Goal: Task Accomplishment & Management: Manage account settings

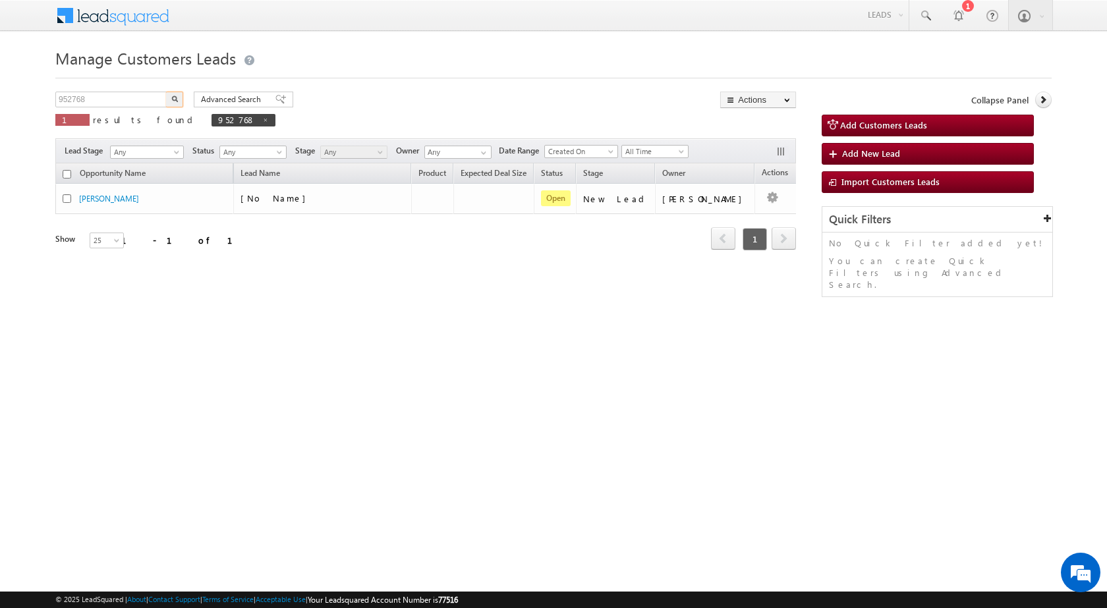
click at [30, 94] on body "Menu Rubi Yadav sitar a7@ks erve." at bounding box center [553, 187] width 1107 height 374
type input "956826"
click at [179, 98] on button "button" at bounding box center [174, 100] width 17 height 16
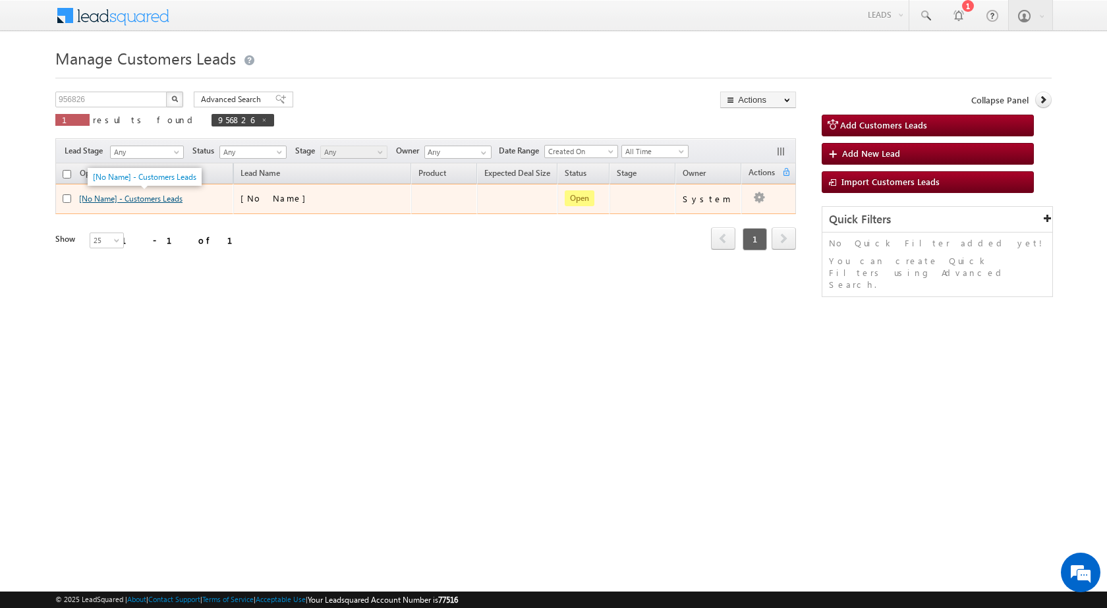
click at [171, 198] on link "[No Name] - Customers Leads" at bounding box center [130, 199] width 103 height 10
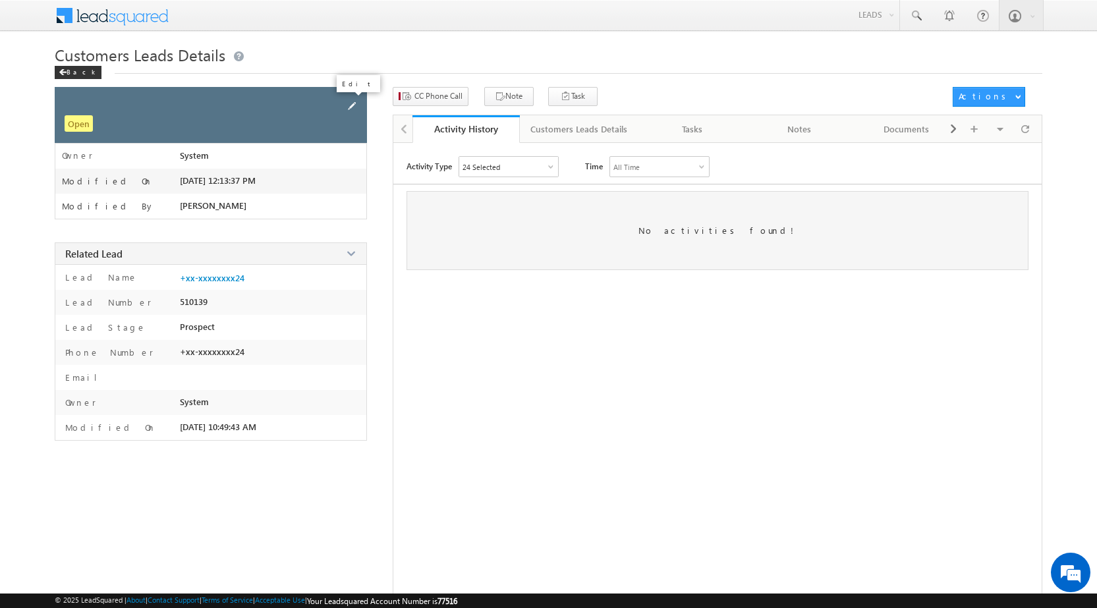
click at [345, 104] on span at bounding box center [352, 106] width 14 height 14
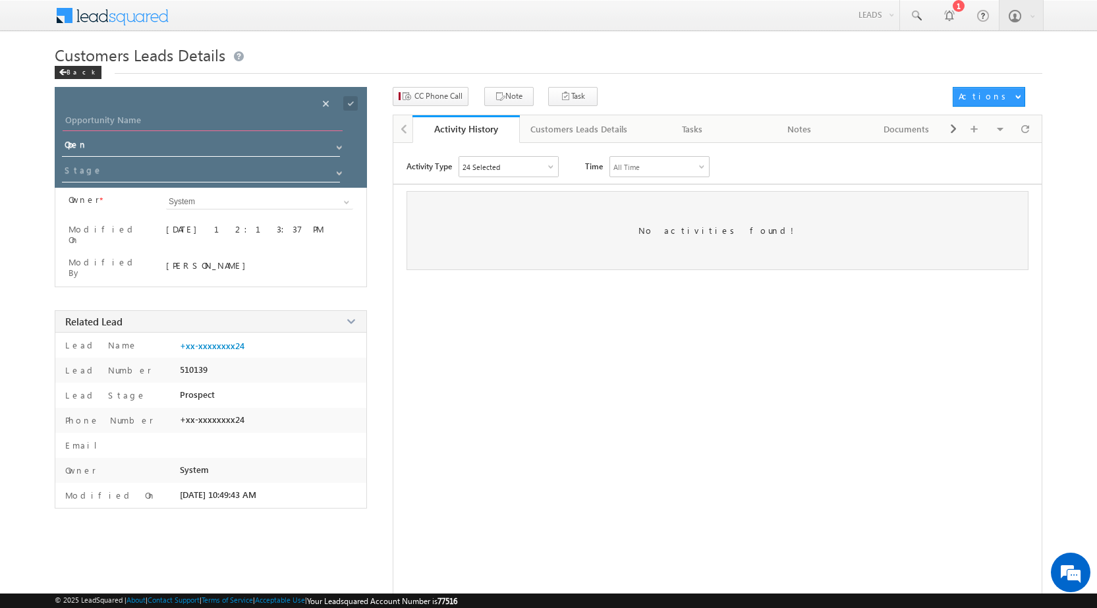
click at [158, 120] on input "Opportunity Name" at bounding box center [203, 122] width 280 height 18
paste input "[PERSON_NAME]"
type input "[PERSON_NAME]"
click at [352, 100] on span at bounding box center [350, 103] width 14 height 14
click at [335, 172] on span at bounding box center [339, 173] width 11 height 11
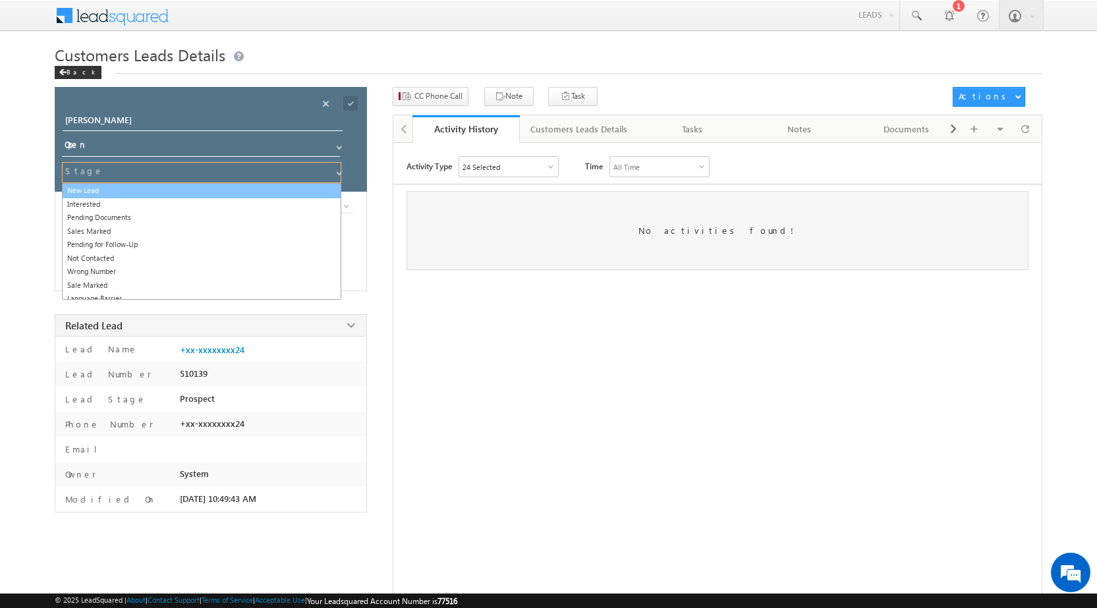
click at [114, 194] on link "New Lead" at bounding box center [201, 190] width 279 height 15
type input "New Lead"
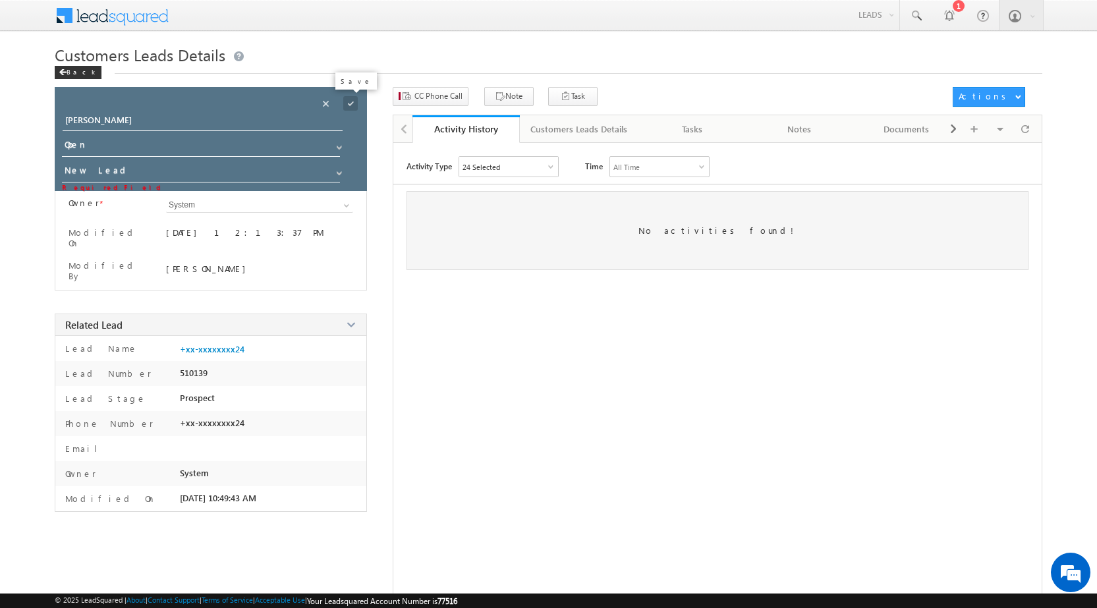
click at [353, 109] on span at bounding box center [350, 103] width 14 height 14
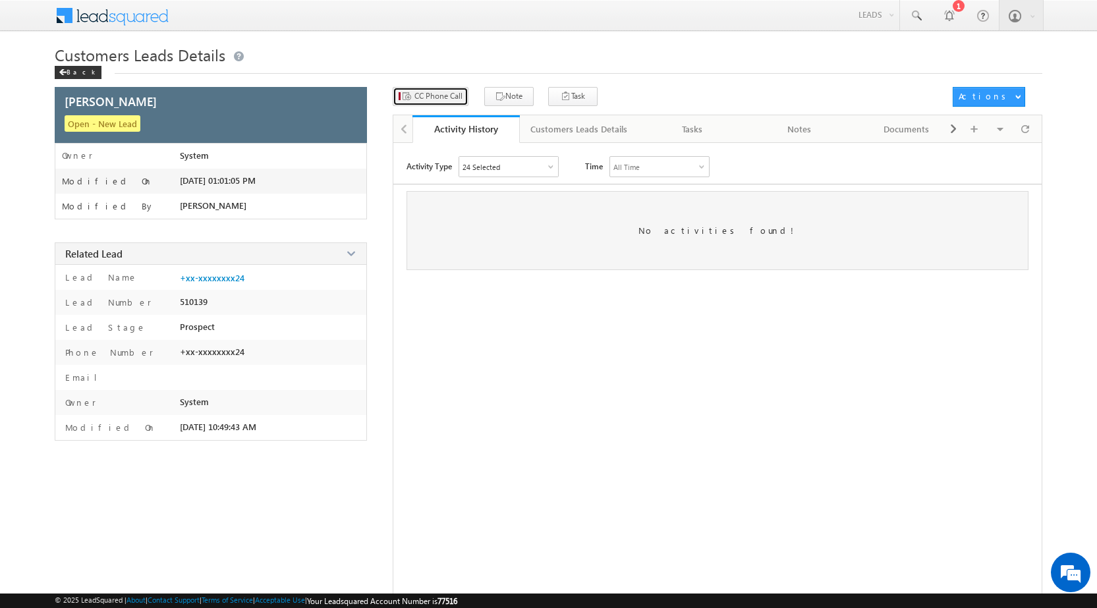
click at [446, 103] on button "CC Phone Call" at bounding box center [431, 96] width 76 height 19
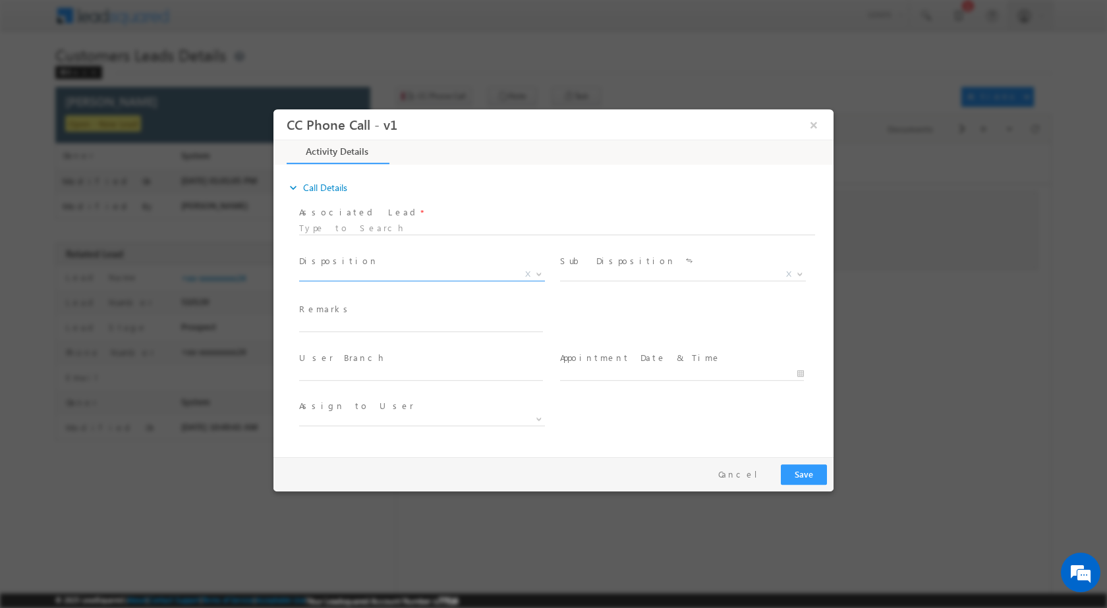
click at [544, 273] on span at bounding box center [537, 273] width 13 height 17
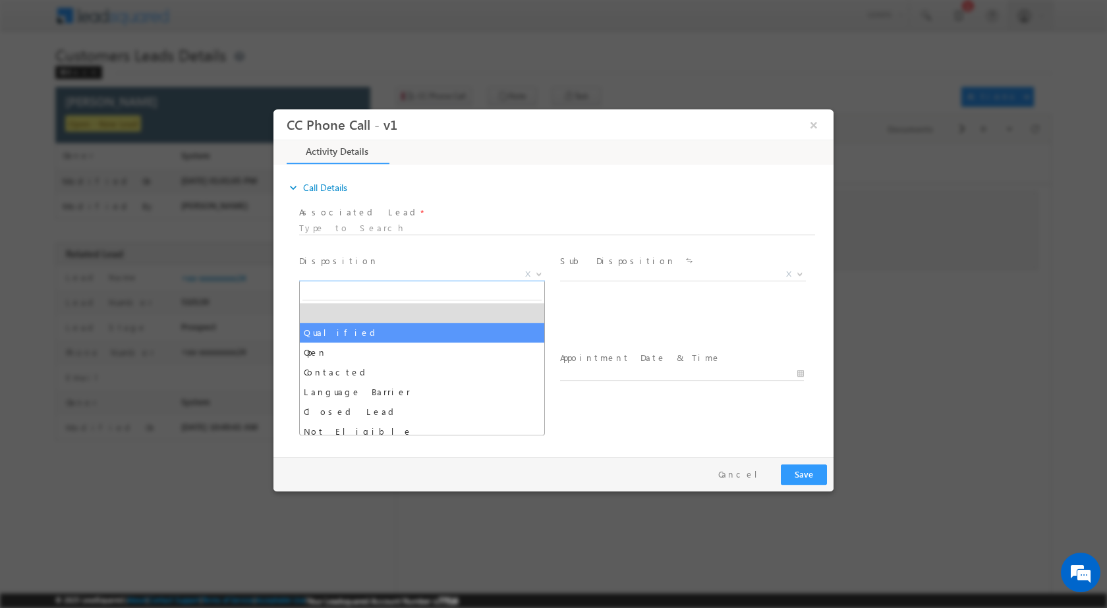
select select "Qualified"
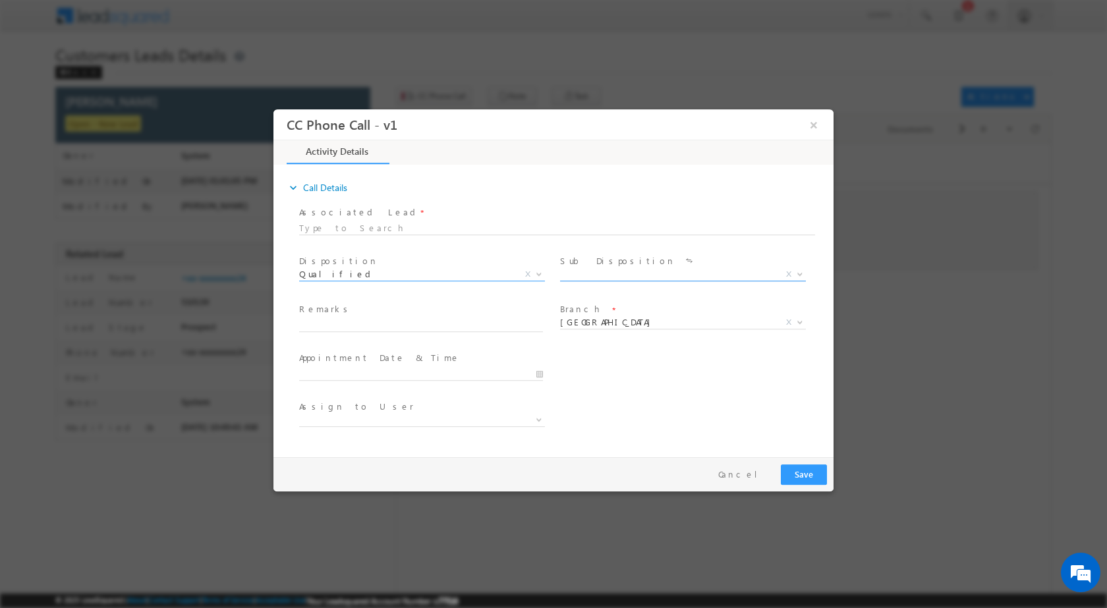
click at [805, 277] on span at bounding box center [798, 273] width 13 height 17
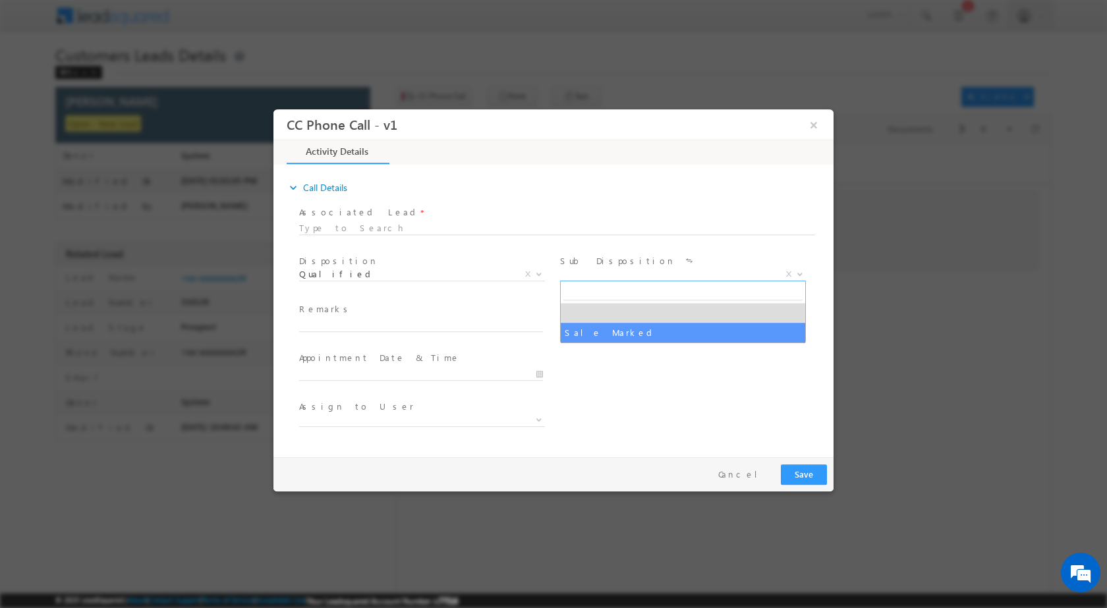
select select "Sale Marked"
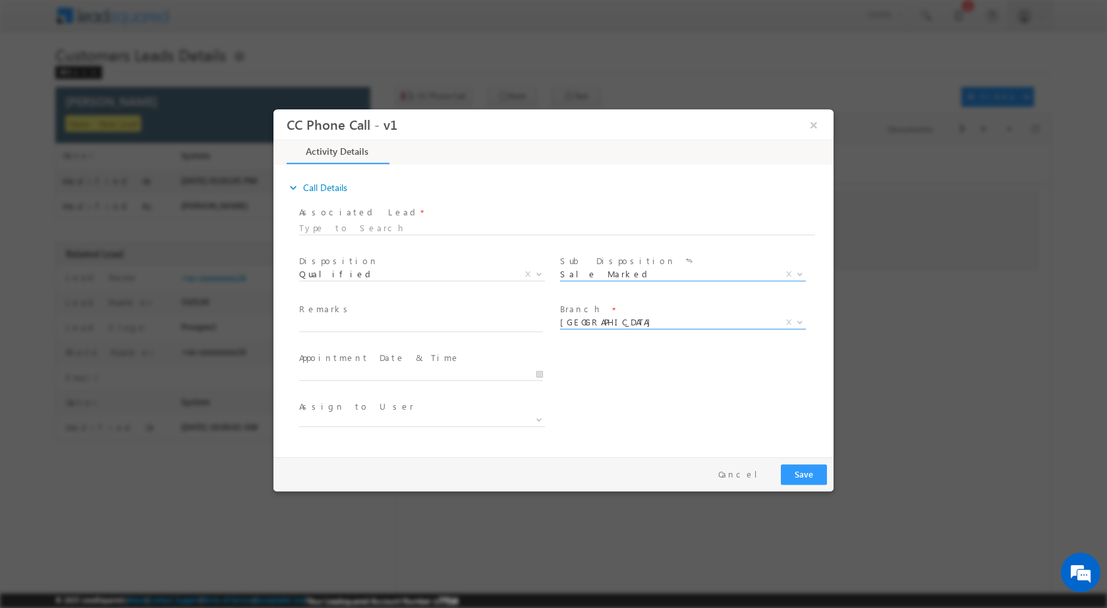
click at [799, 325] on span at bounding box center [798, 321] width 13 height 17
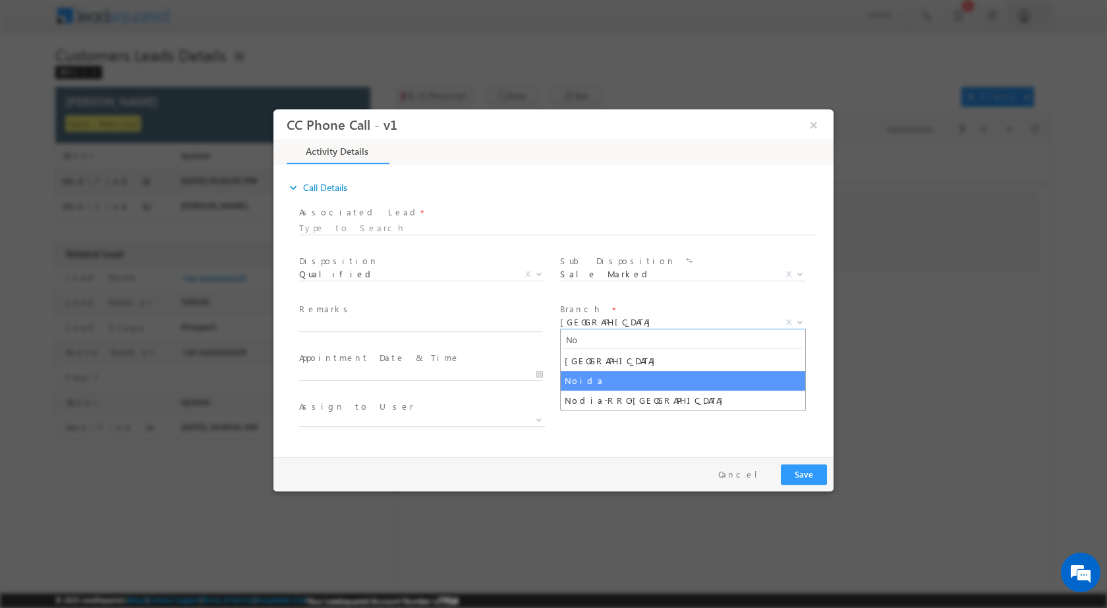
type input "No"
select select "Noida"
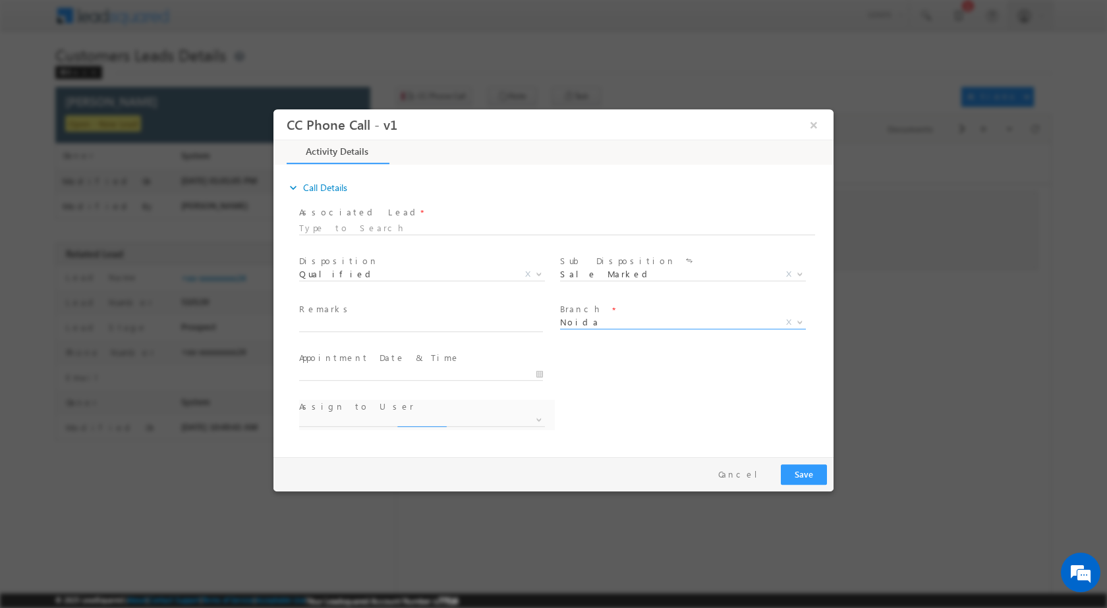
select select "ajai.kumar@sgrlimited.in"
click at [538, 377] on input "10/03/2025 12:58 PM" at bounding box center [421, 373] width 244 height 13
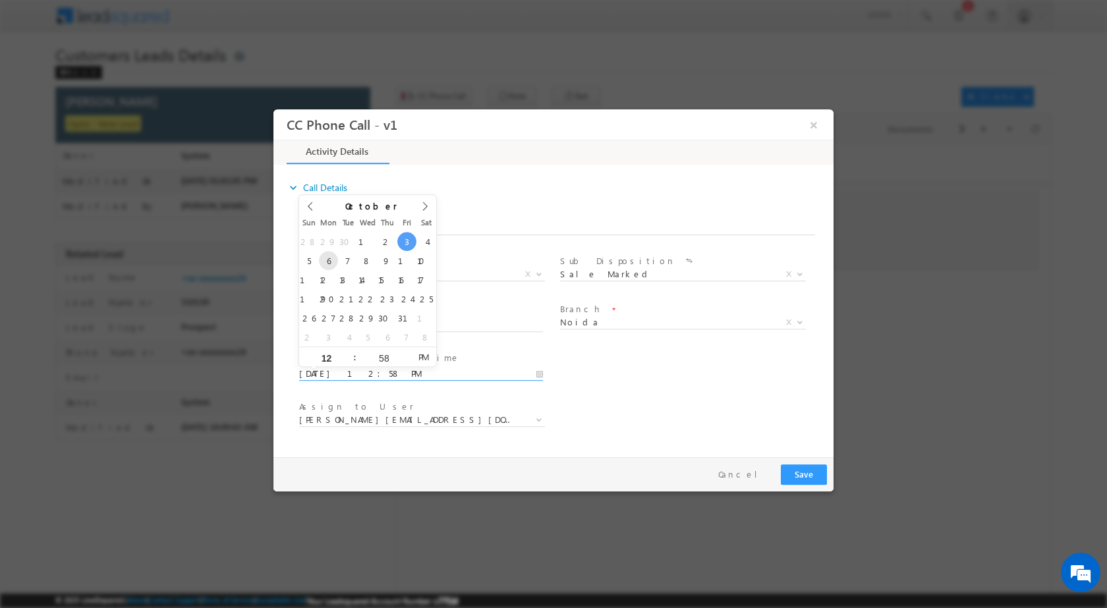
type input "10/06/2025 12:58 PM"
type input "11"
type input "10/06/2025 11:58 PM"
click at [376, 354] on input "58" at bounding box center [384, 357] width 55 height 9
type input "00"
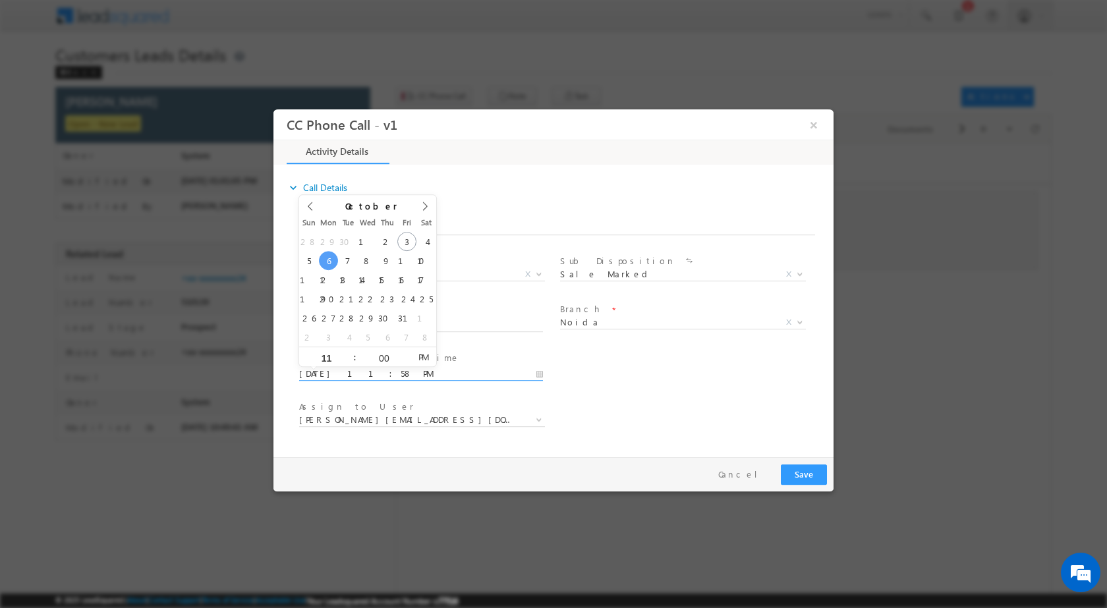
type input "10/06/2025 11:00 AM"
click at [427, 360] on span "PM" at bounding box center [423, 357] width 24 height 20
click at [628, 405] on div "Assign to User * ajai.kumar@sgrlimited.in akash.kumar1@sgrlimited.in dharmendra…" at bounding box center [565, 421] width 537 height 49
click at [539, 419] on b at bounding box center [539, 418] width 8 height 5
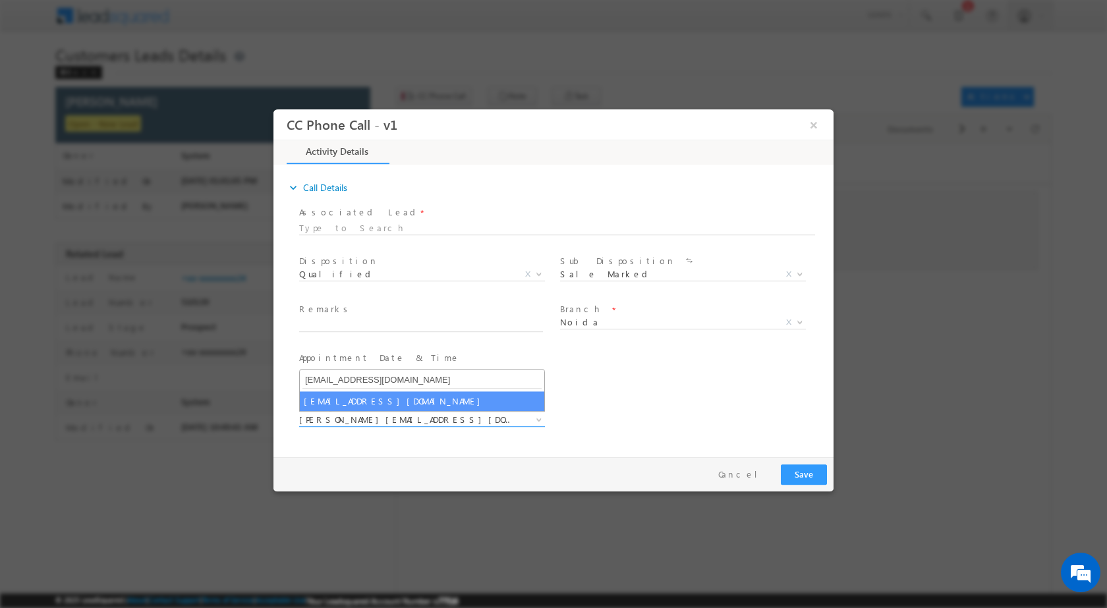
type input "[EMAIL_ADDRESS][DOMAIN_NAME]"
select select "[EMAIL_ADDRESS][DOMAIN_NAME]"
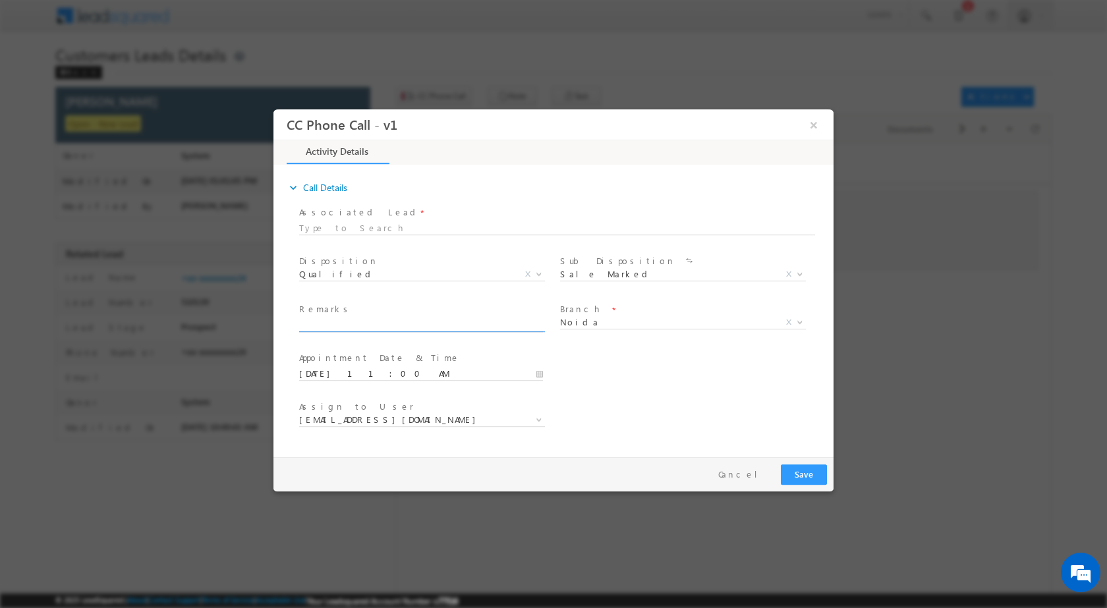
click at [310, 329] on input "text" at bounding box center [421, 324] width 244 height 13
paste input "03/10-Customer name is Vikas Kumar Customer age is 45 yrs loan type is home pur…"
type input "03/10-Customer name is Vikas Kumar Customer age is 45 yrs loan type is home pur…"
click at [807, 471] on button "Save" at bounding box center [804, 474] width 46 height 20
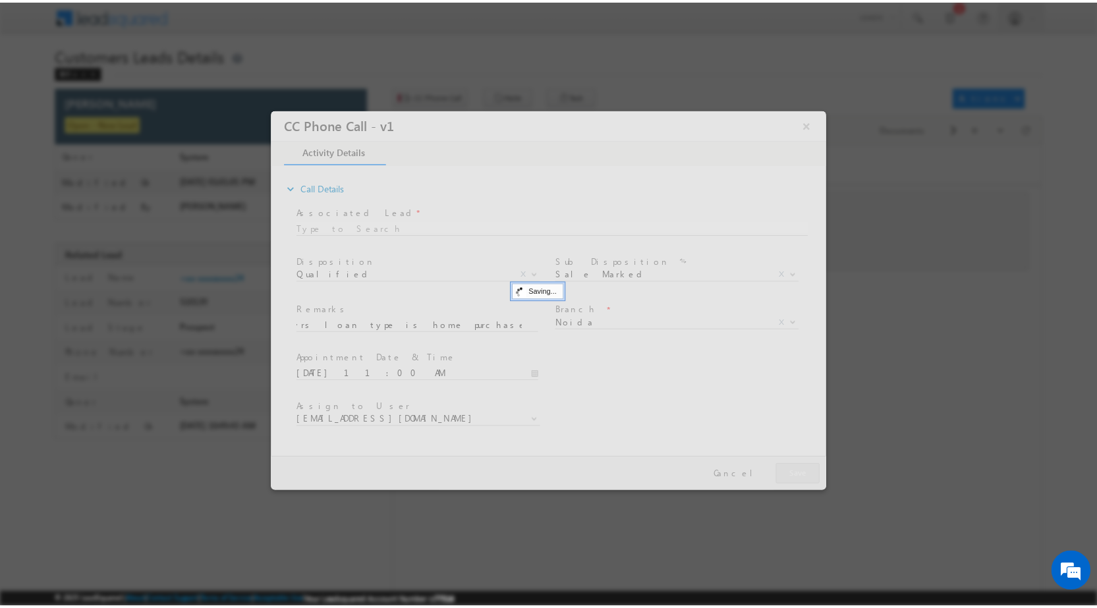
scroll to position [0, 0]
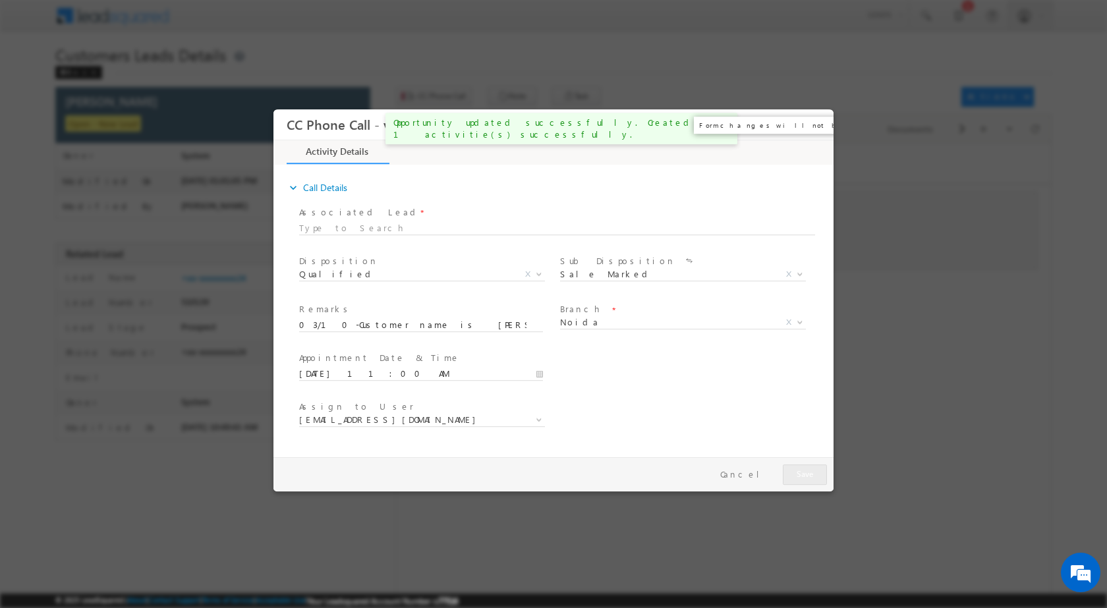
click at [814, 129] on button "×" at bounding box center [814, 124] width 22 height 24
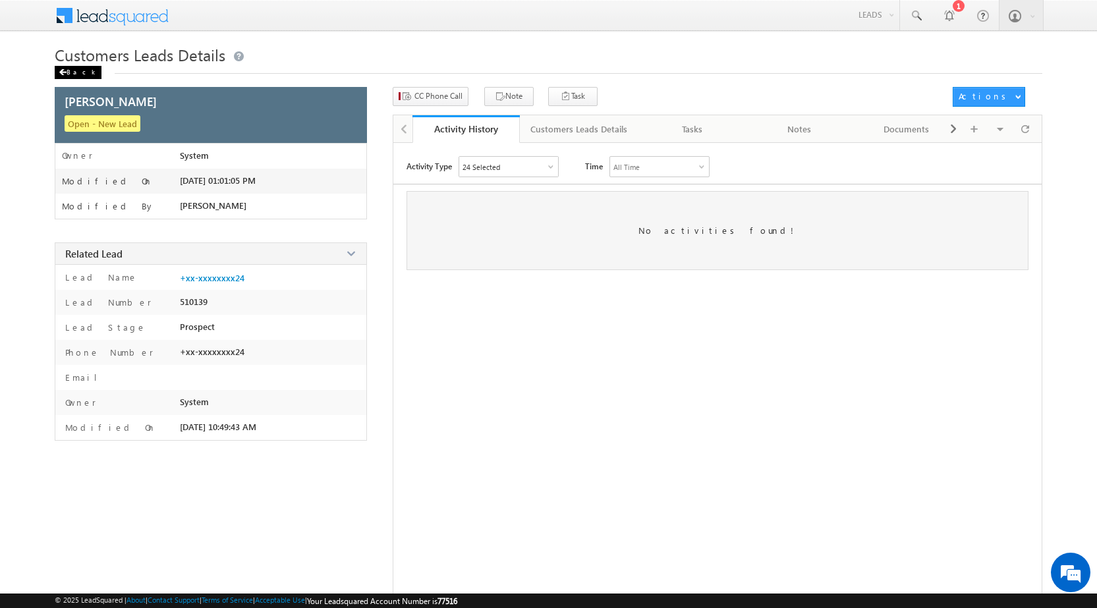
click at [67, 71] on div "Back" at bounding box center [78, 72] width 47 height 13
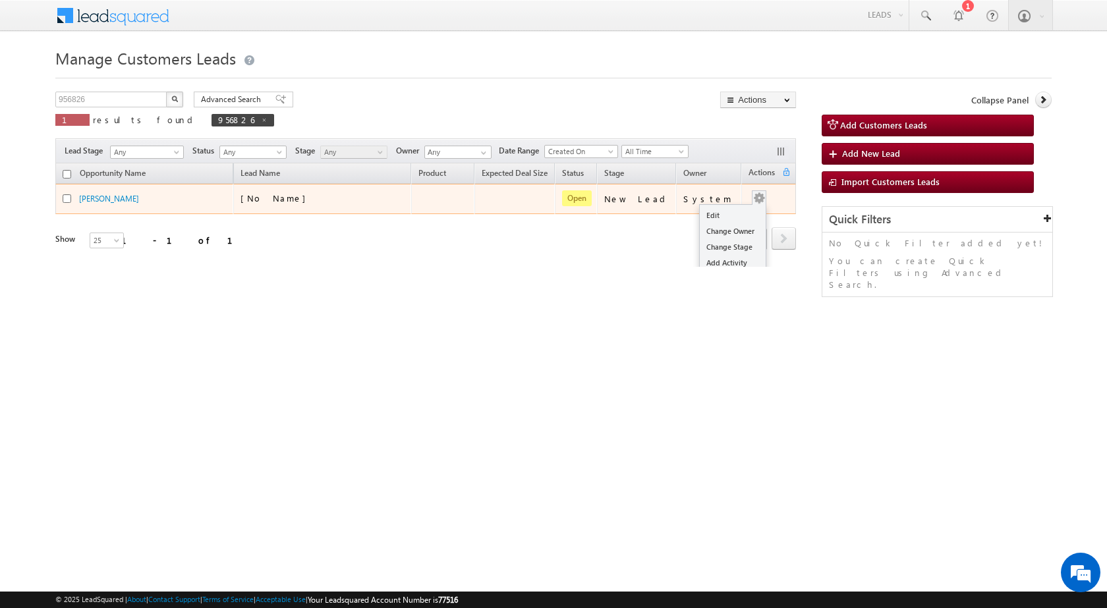
click at [762, 198] on td "Edit Change Owner Change Stage Add Activity Add Task Delete" at bounding box center [768, 199] width 55 height 30
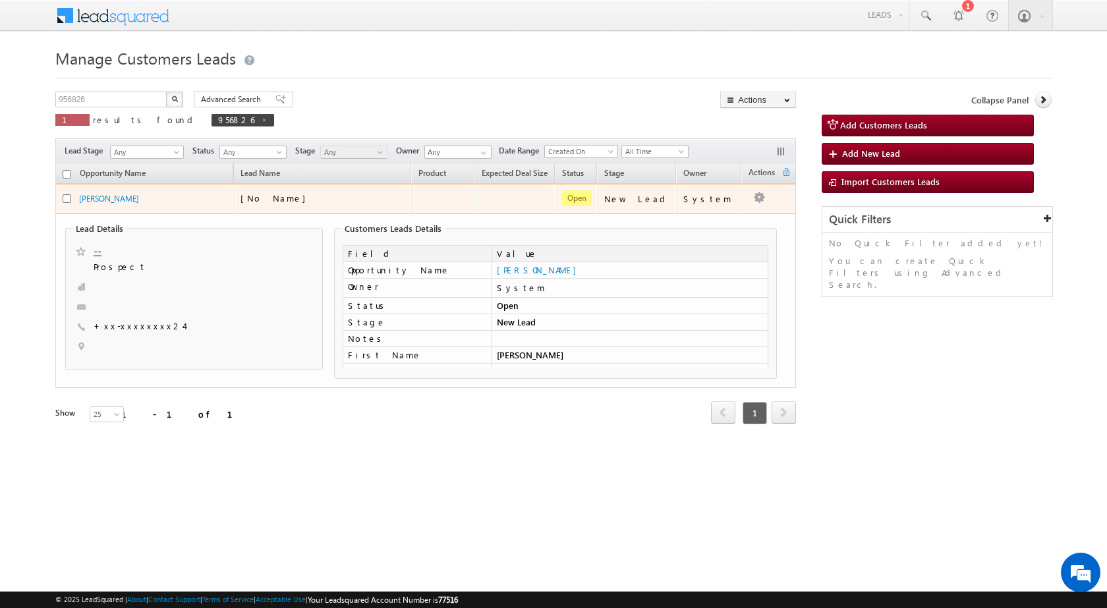
click at [728, 212] on td "System" at bounding box center [708, 199] width 65 height 30
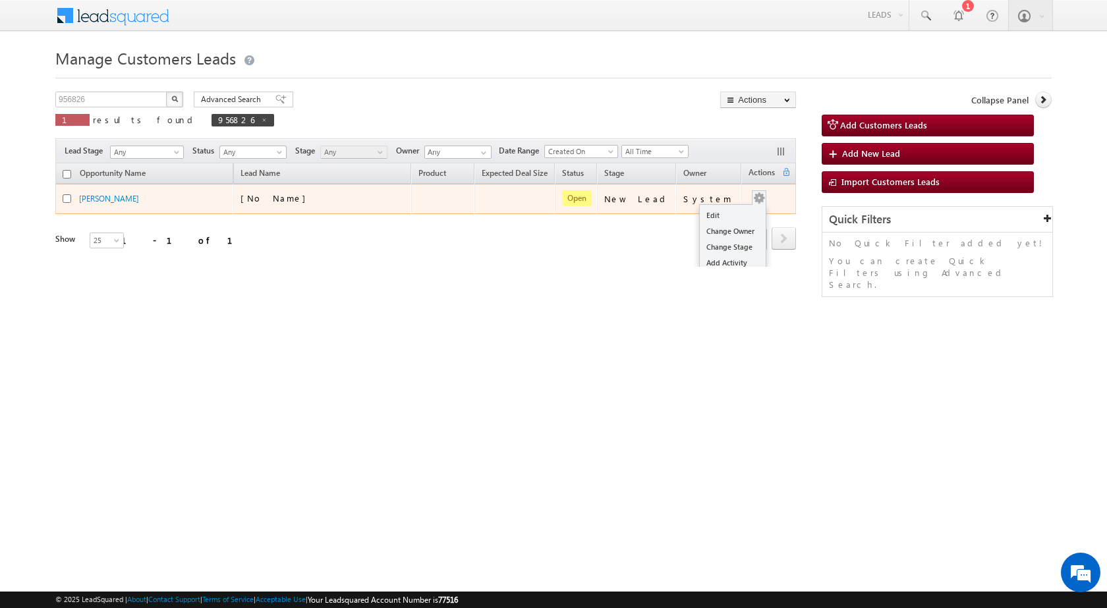
click at [763, 204] on td "Edit Change Owner Change Stage Add Activity Add Task Delete" at bounding box center [768, 199] width 55 height 30
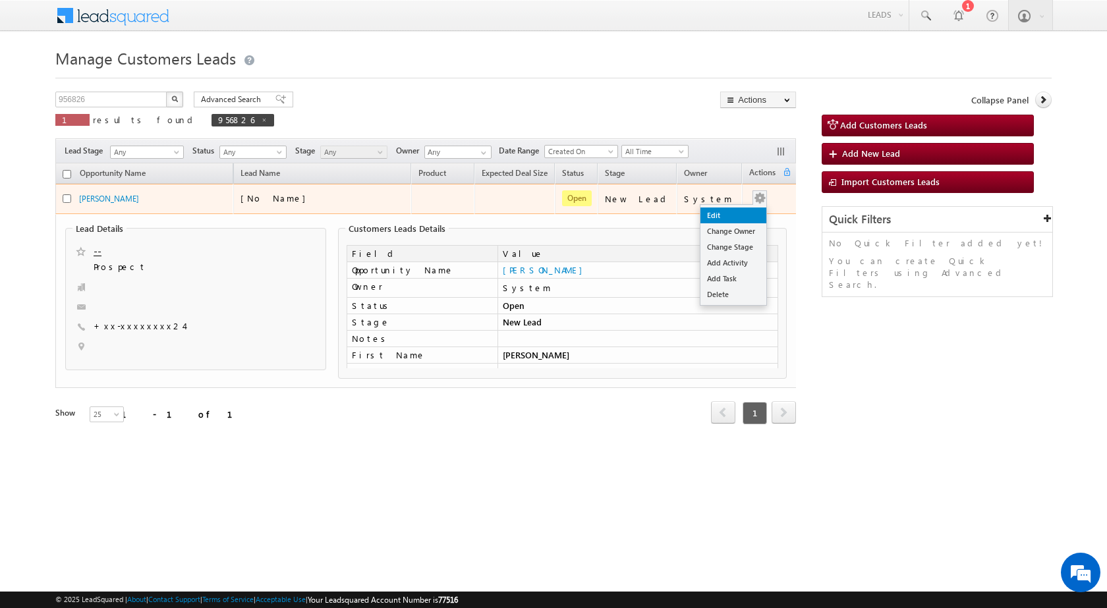
click at [737, 212] on link "Edit" at bounding box center [733, 216] width 66 height 16
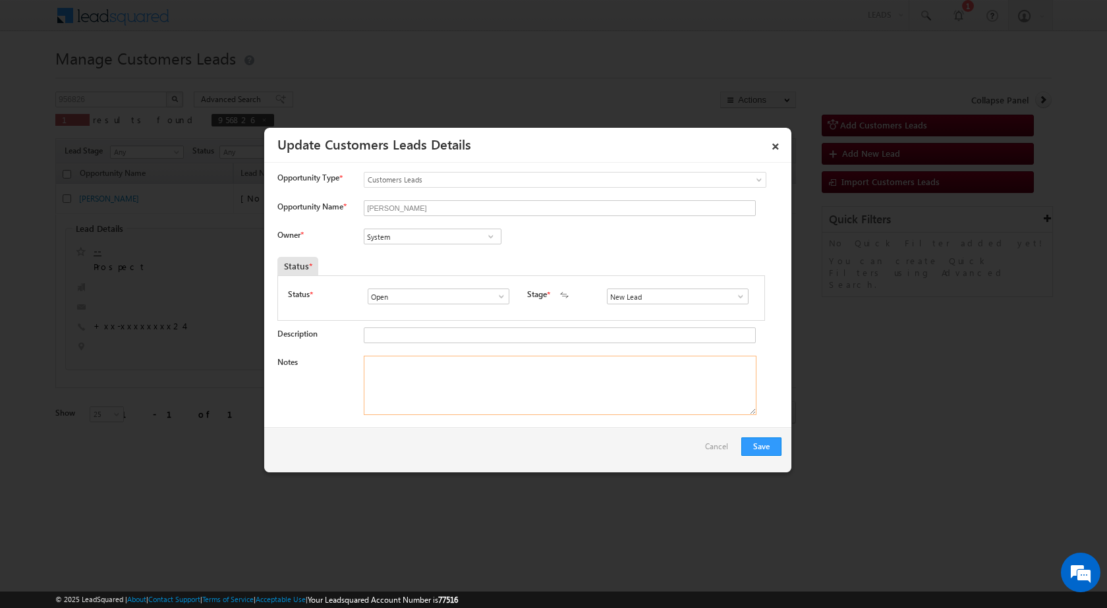
click at [525, 373] on textarea "Notes" at bounding box center [560, 385] width 393 height 59
paste textarea "03/10-Customer name is [PERSON_NAME] Customer age is [DEMOGRAPHIC_DATA] yrs loa…"
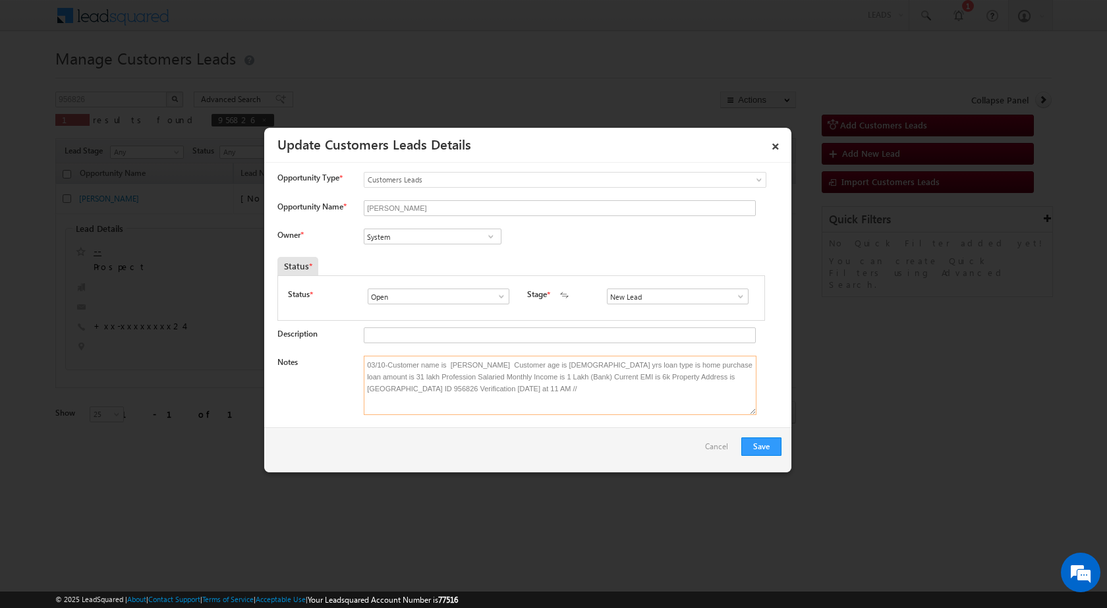
type textarea "03/10-Customer name is [PERSON_NAME] Customer age is [DEMOGRAPHIC_DATA] yrs loa…"
click at [492, 233] on span at bounding box center [490, 236] width 13 height 11
paste input "[EMAIL_ADDRESS][DOMAIN_NAME]"
click at [416, 258] on span "[EMAIL_ADDRESS][DOMAIN_NAME]" at bounding box center [428, 263] width 119 height 10
type input "[PERSON_NAME]"
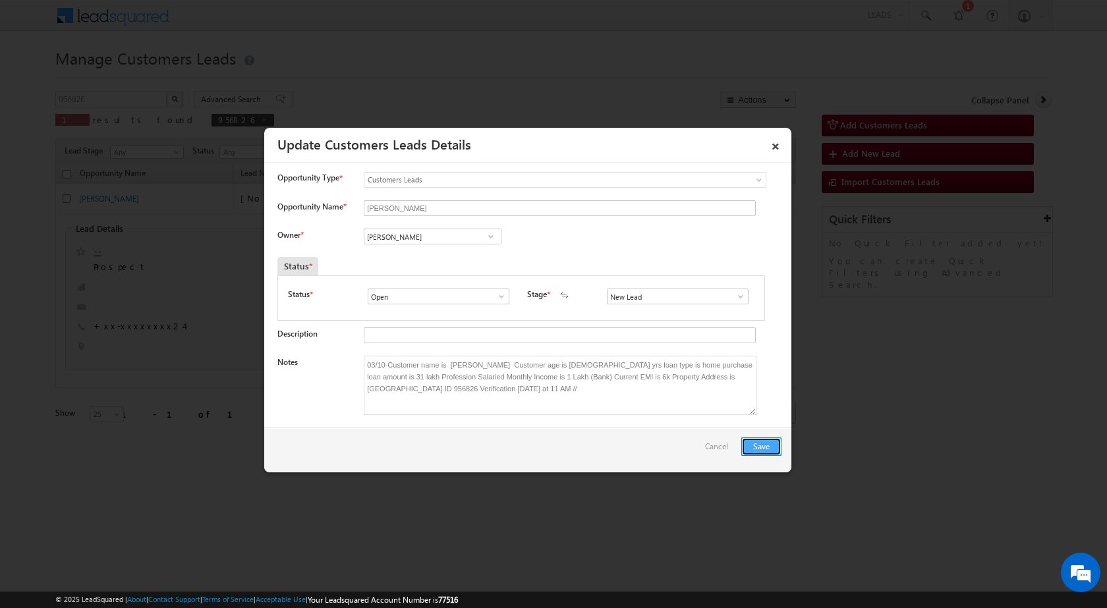
click at [774, 440] on button "Save" at bounding box center [761, 447] width 40 height 18
